Goal: Obtain resource: Download file/media

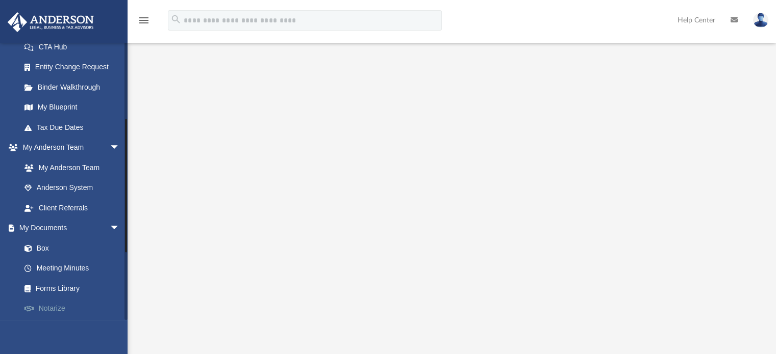
scroll to position [153, 0]
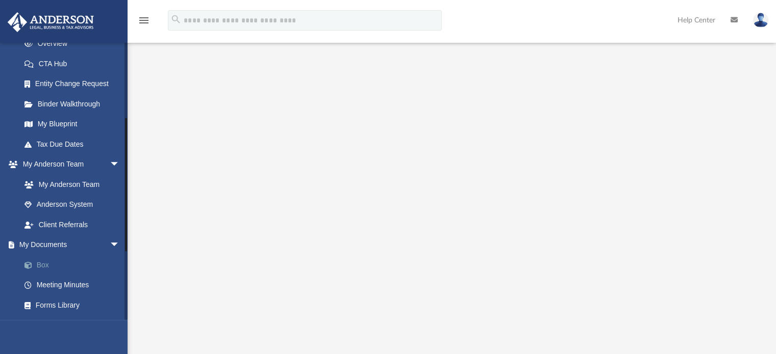
click at [48, 263] on link "Box" at bounding box center [74, 265] width 121 height 20
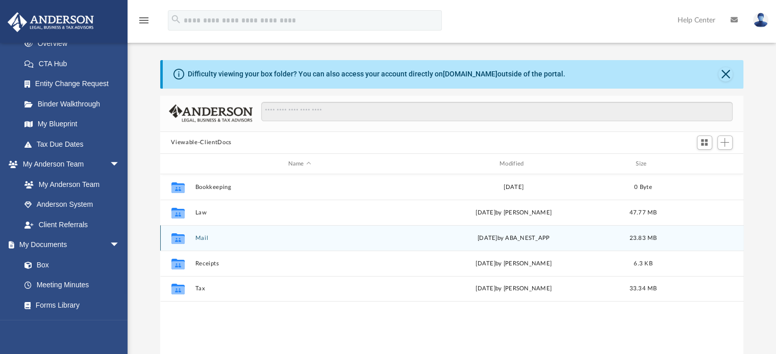
scroll to position [224, 575]
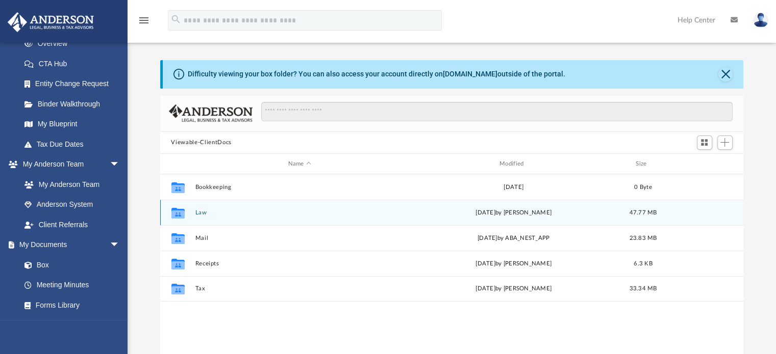
click at [201, 215] on button "Law" at bounding box center [299, 213] width 209 height 7
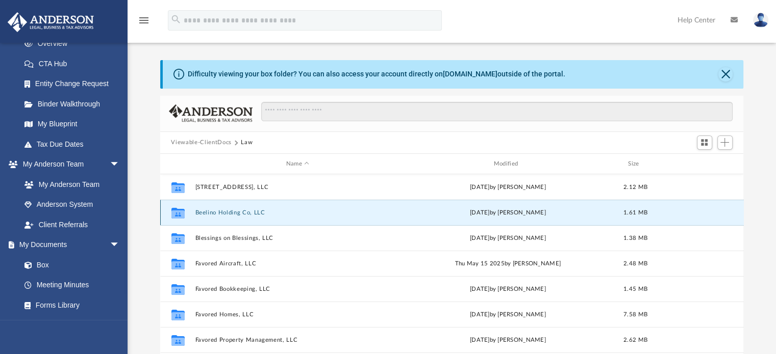
click at [213, 216] on button "Beelino Holding Co, LLC" at bounding box center [298, 213] width 206 height 7
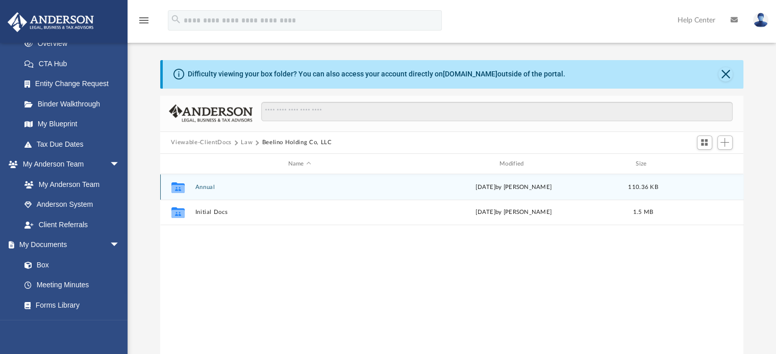
click at [208, 186] on button "Annual" at bounding box center [299, 187] width 209 height 7
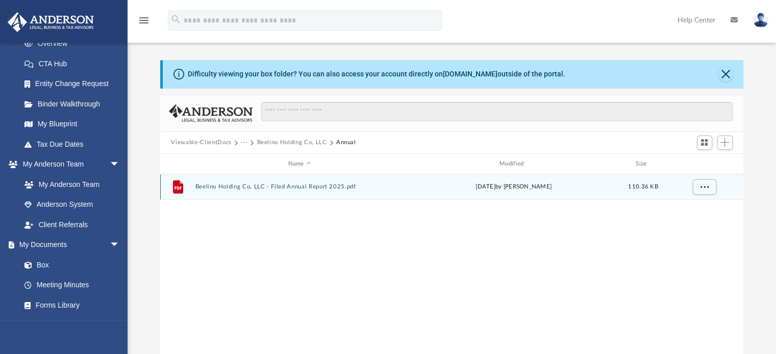
click at [214, 189] on button "Beelino Holding Co, LLC - Filed Annual Report 2025.pdf" at bounding box center [299, 187] width 209 height 7
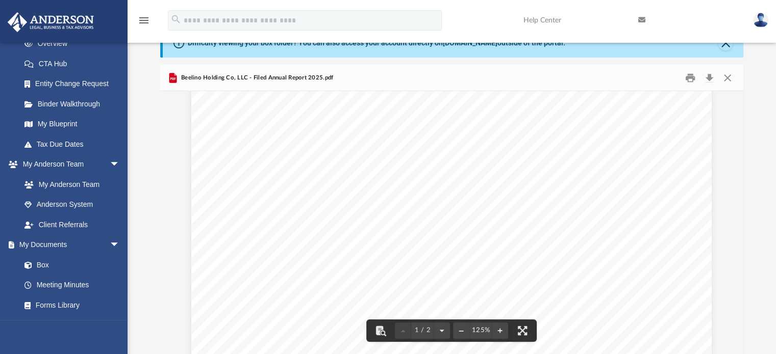
scroll to position [102, 0]
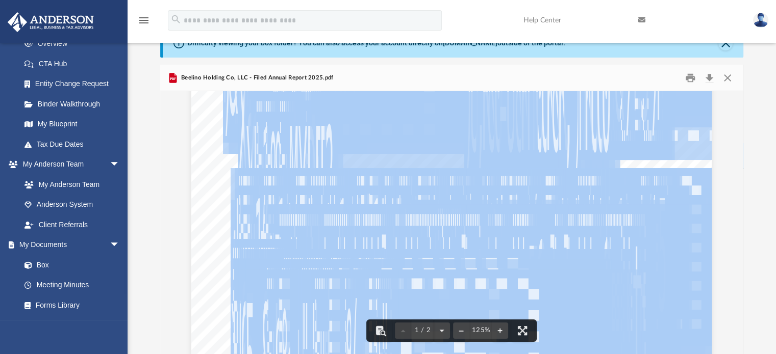
drag, startPoint x: 381, startPoint y: 273, endPoint x: 224, endPoint y: 265, distance: 157.3
click at [224, 265] on div "                                       …" at bounding box center [451, 333] width 520 height 673
click at [204, 216] on div "                                       …" at bounding box center [451, 333] width 520 height 673
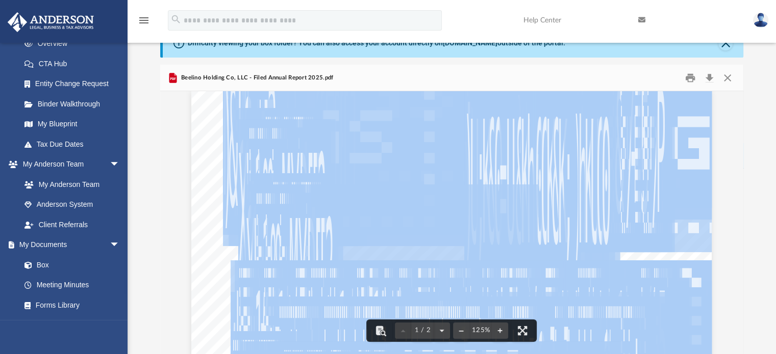
scroll to position [0, 0]
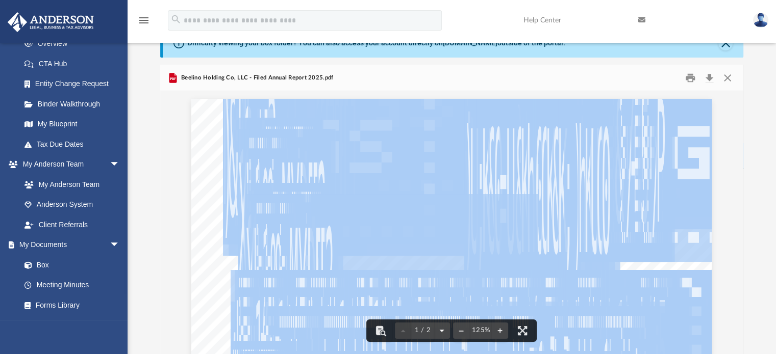
click at [441, 330] on button "File preview" at bounding box center [441, 331] width 16 height 22
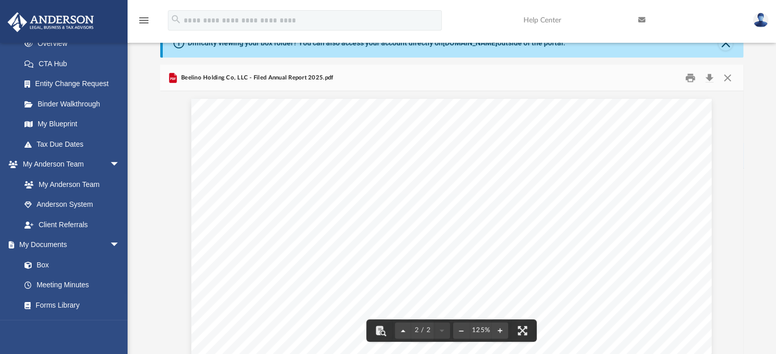
click at [404, 330] on button "File preview" at bounding box center [403, 331] width 16 height 22
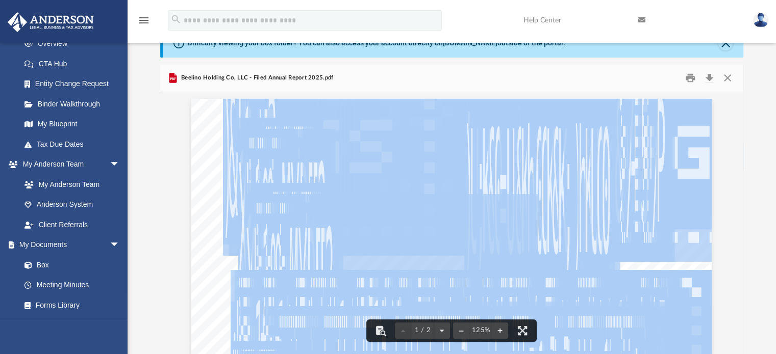
click at [315, 210] on span "E" at bounding box center [319, 294] width 9 height 170
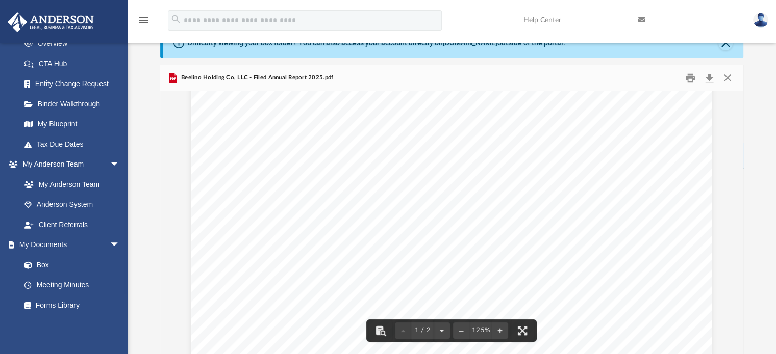
scroll to position [102, 0]
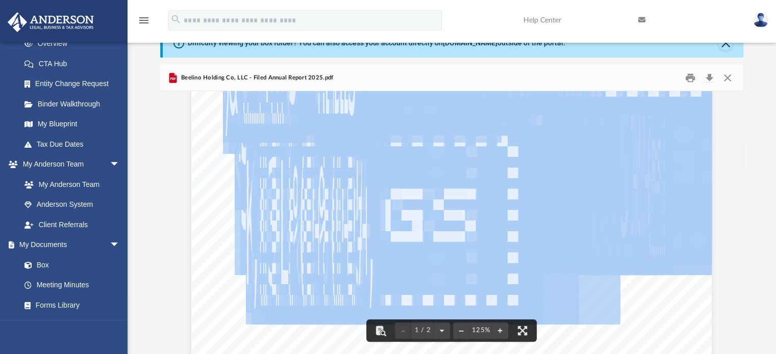
drag, startPoint x: 231, startPoint y: 126, endPoint x: 175, endPoint y: 152, distance: 61.8
click at [358, 70] on div "Beelino Holding Co, LLC - Filed Annual Report 2025.pdf" at bounding box center [451, 78] width 583 height 27
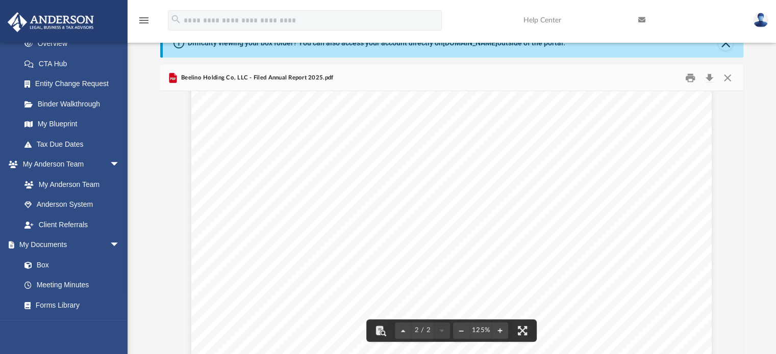
scroll to position [705, 0]
drag, startPoint x: 227, startPoint y: 171, endPoint x: 708, endPoint y: 75, distance: 489.9
click at [411, 205] on span "8" at bounding box center [415, 290] width 9 height 170
click at [708, 75] on button "Download" at bounding box center [709, 78] width 18 height 16
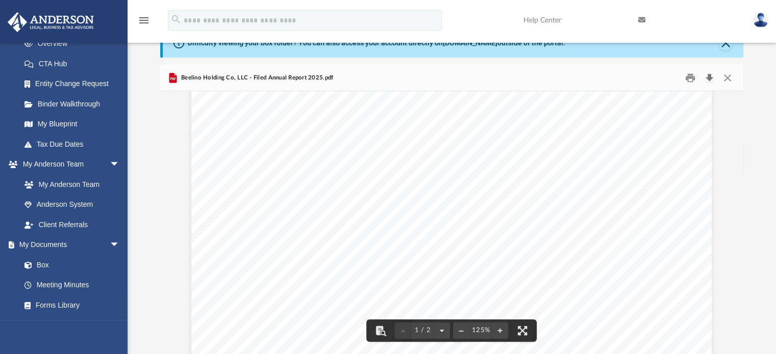
scroll to position [0, 0]
click at [201, 76] on span "Beelino Holding Co, LLC - Filed Annual Report 2025.pdf" at bounding box center [256, 77] width 155 height 9
click at [726, 81] on button "Close" at bounding box center [727, 78] width 18 height 16
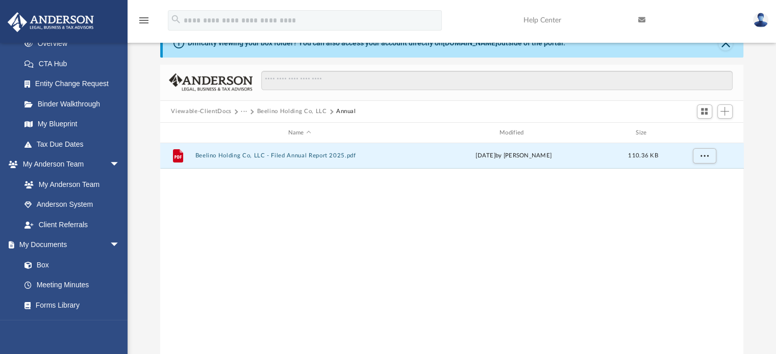
click at [290, 113] on button "Beelino Holding Co, LLC" at bounding box center [292, 111] width 70 height 9
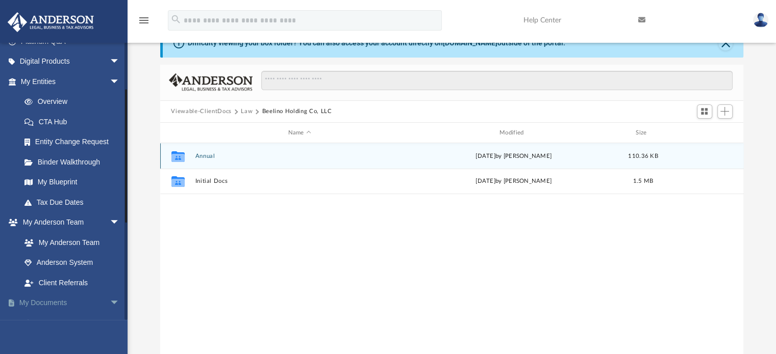
scroll to position [51, 0]
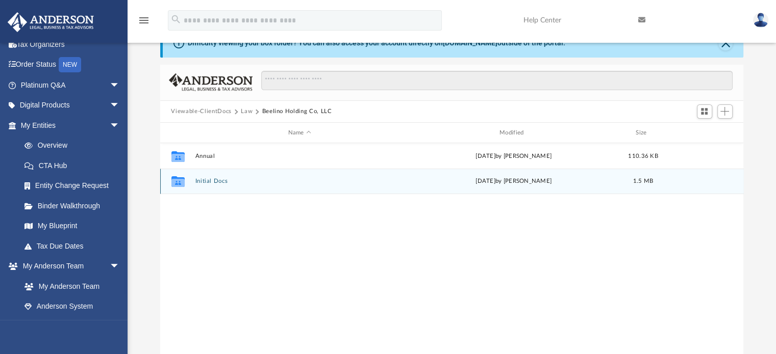
click at [179, 181] on icon "grid" at bounding box center [177, 181] width 13 height 11
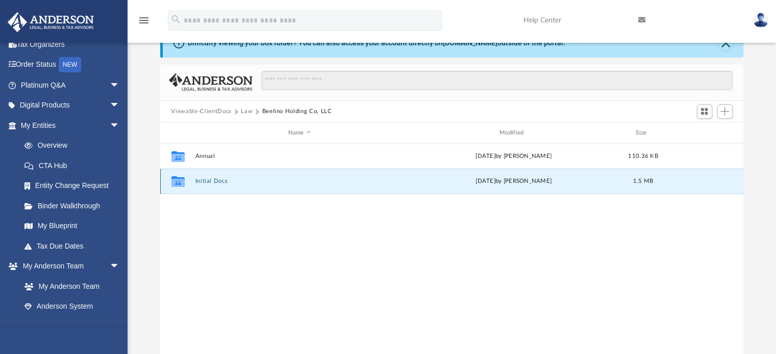
click at [179, 181] on icon "grid" at bounding box center [177, 181] width 13 height 11
click at [218, 178] on button "Initial Docs" at bounding box center [299, 181] width 209 height 7
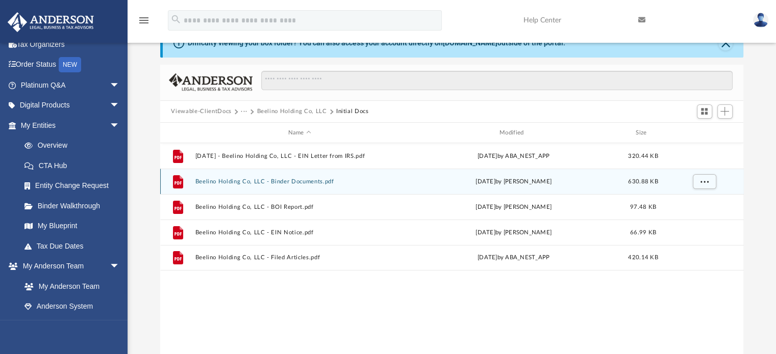
click at [288, 182] on button "Beelino Holding Co, LLC - Binder Documents.pdf" at bounding box center [299, 181] width 209 height 7
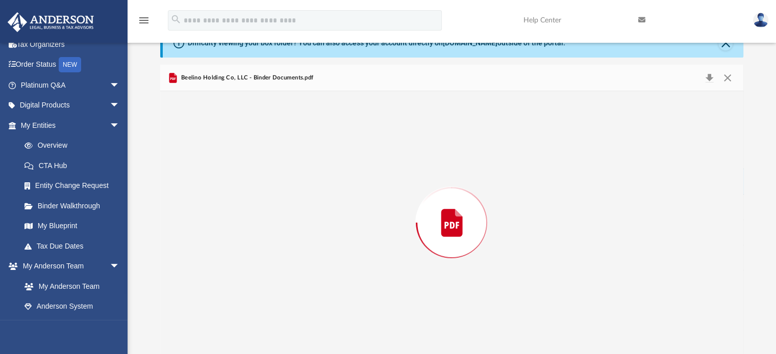
click at [288, 182] on div "Preview" at bounding box center [451, 222] width 583 height 263
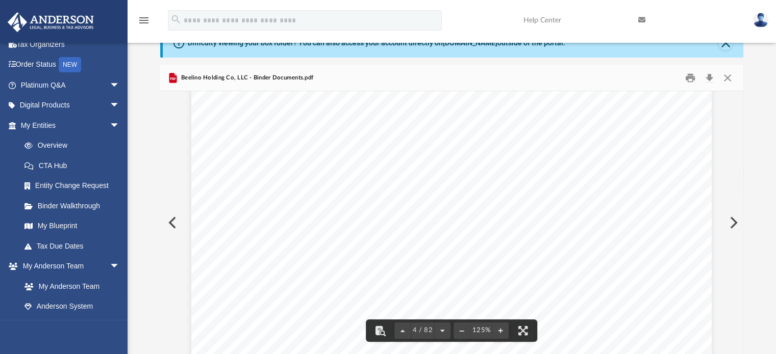
drag, startPoint x: 465, startPoint y: 144, endPoint x: 392, endPoint y: 144, distance: 73.4
click at [392, 144] on div "Overview of Beelino Holding Co, LLC Entity Formation Information State of Organ…" at bounding box center [451, 307] width 520 height 673
click at [401, 148] on div "Overview of Beelino Holding Co, LLC Entity Formation Information State of Organ…" at bounding box center [451, 307] width 520 height 673
drag, startPoint x: 402, startPoint y: 148, endPoint x: 460, endPoint y: 148, distance: 57.1
click at [437, 148] on span "April 26, 2024" at bounding box center [421, 147] width 31 height 10
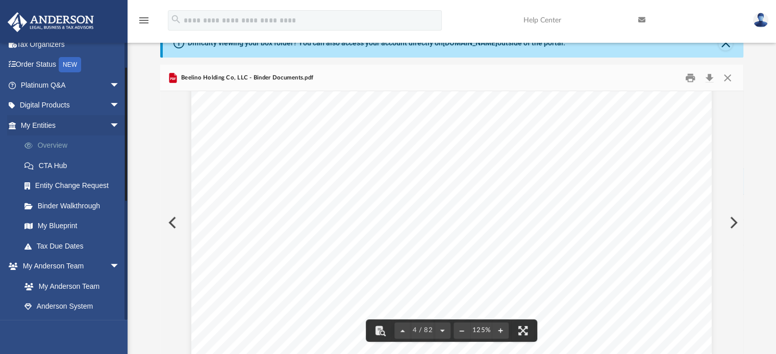
click at [46, 140] on link "Overview" at bounding box center [74, 146] width 121 height 20
